Goal: Check status: Check status

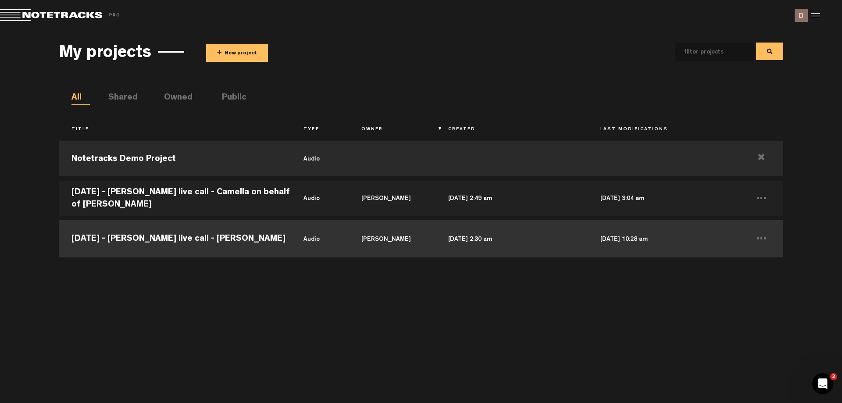
click at [238, 249] on td "[DATE] - [PERSON_NAME] live call - [PERSON_NAME]" at bounding box center [175, 237] width 232 height 39
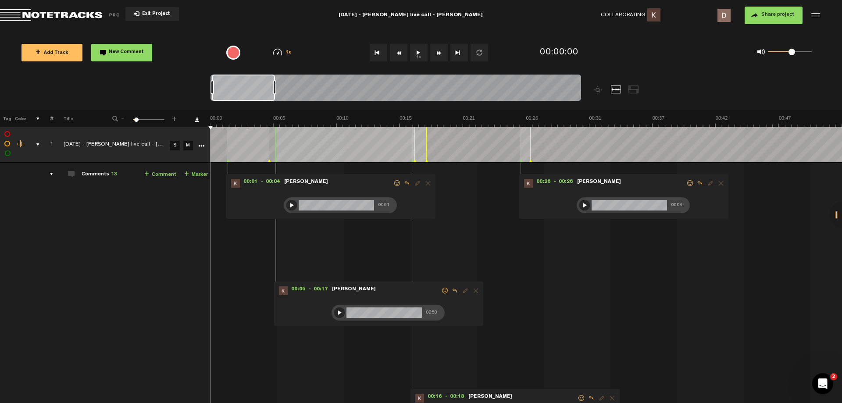
click at [816, 11] on div at bounding box center [814, 15] width 13 height 13
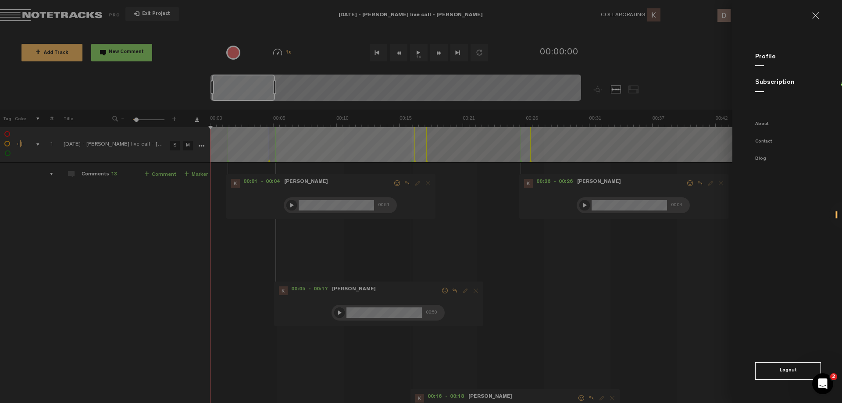
click at [702, 50] on md-backdrop at bounding box center [421, 201] width 842 height 403
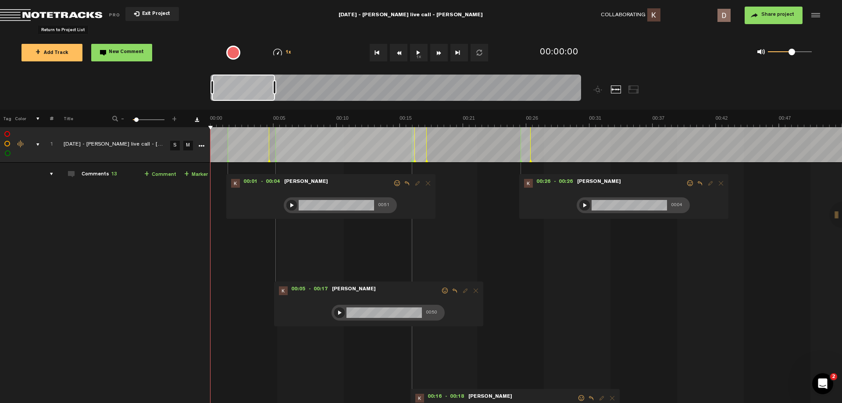
click at [25, 10] on span "Return to Project List" at bounding box center [61, 15] width 123 height 12
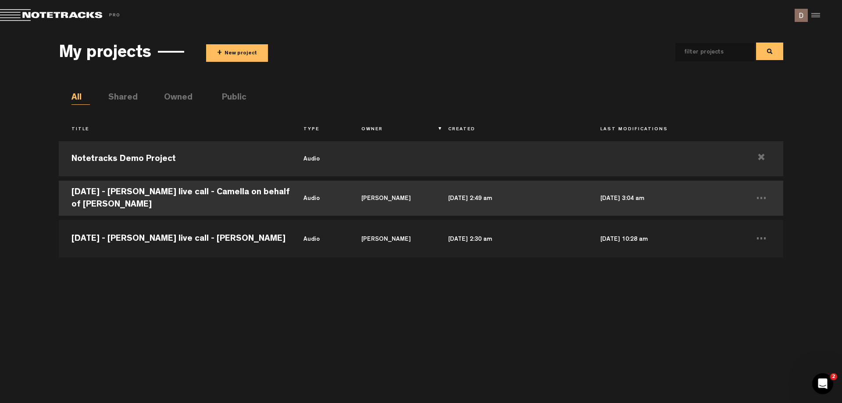
click at [170, 193] on td "[DATE] - [PERSON_NAME] live call - Camella on behalf of [PERSON_NAME]" at bounding box center [175, 198] width 232 height 39
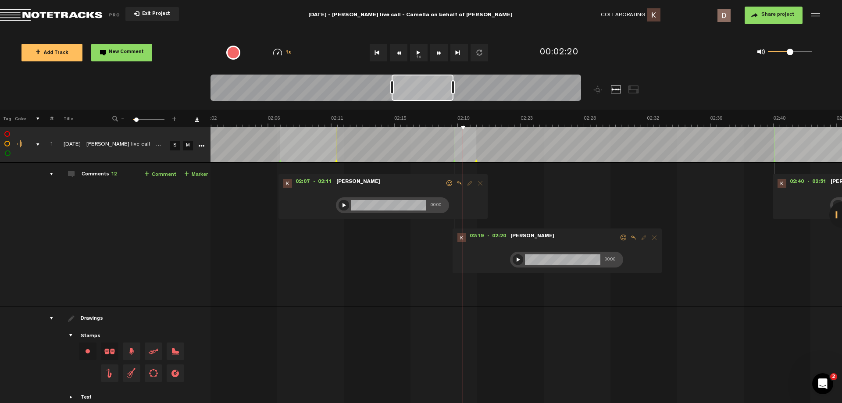
scroll to position [0, 1839]
click at [301, 200] on div "02:07 - 02:11 • [PERSON_NAME]: "" [PERSON_NAME] 00:33" at bounding box center [383, 196] width 209 height 45
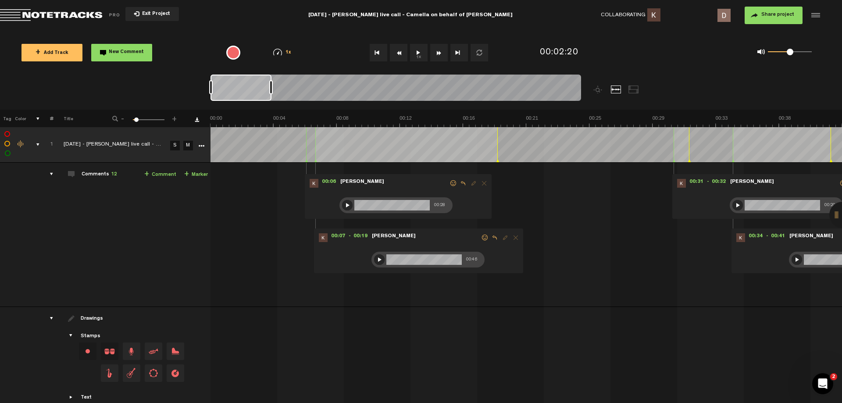
scroll to position [0, 0]
drag, startPoint x: 428, startPoint y: 84, endPoint x: 193, endPoint y: 98, distance: 234.7
click at [193, 98] on nt-zoom-navigation-bar at bounding box center [421, 92] width 842 height 35
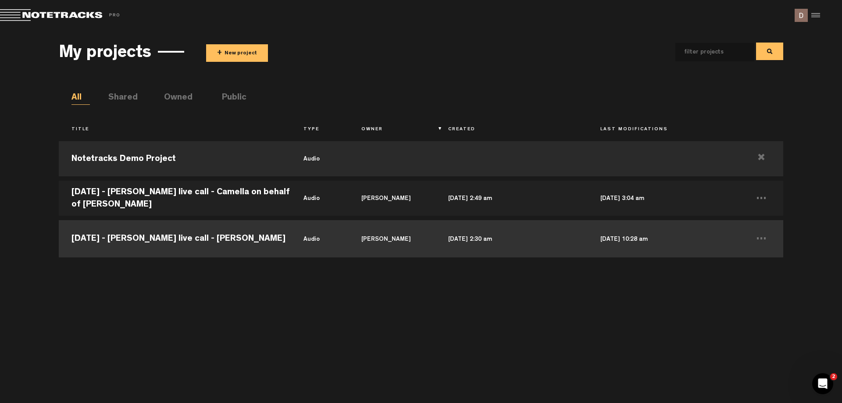
click at [200, 241] on td "[DATE] - [PERSON_NAME] live call - [PERSON_NAME]" at bounding box center [175, 237] width 232 height 39
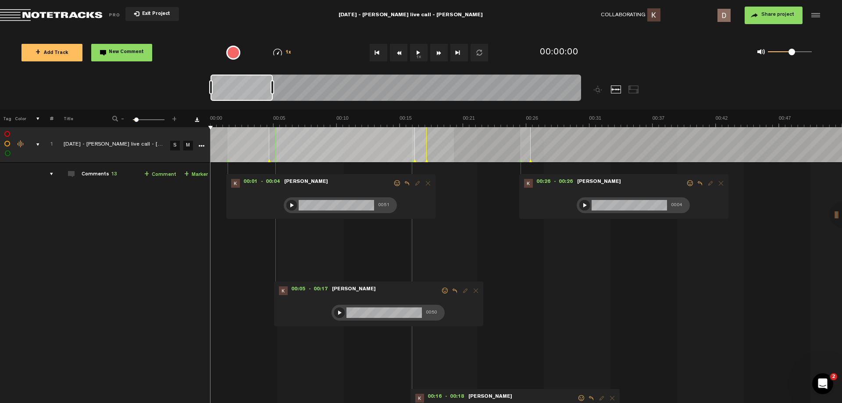
drag, startPoint x: 228, startPoint y: 82, endPoint x: 113, endPoint y: 113, distance: 119.5
click at [113, 31] on div "Loading... 100% + Add Track New Comment 1x 0.25x 0.5x 0.75x 1x 1.25x 1.5x 1.75x…" at bounding box center [421, 31] width 842 height 0
